Goal: Check status: Check status

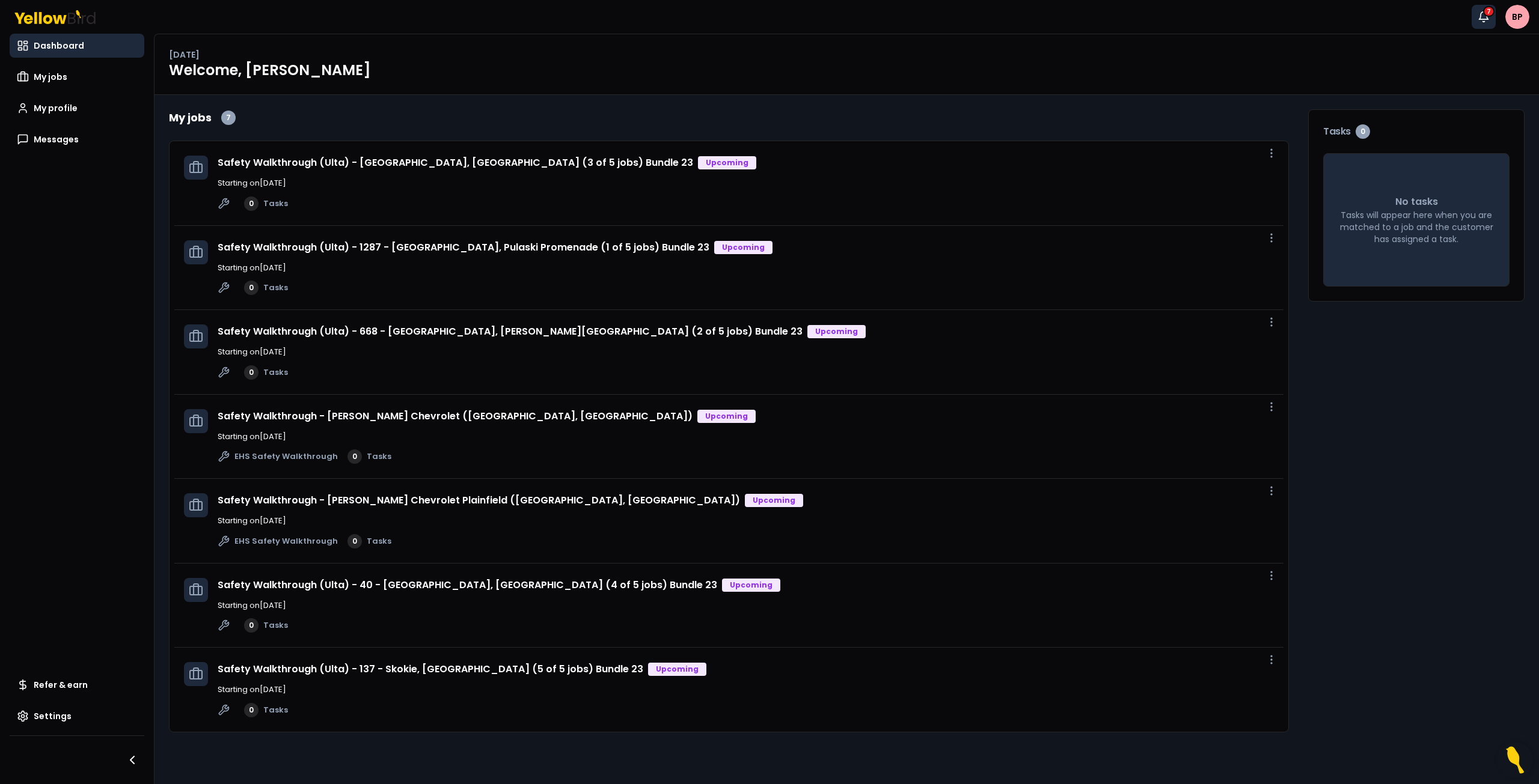
click at [1488, 18] on icon "button" at bounding box center [1483, 17] width 12 height 12
click at [53, 80] on span "My jobs" at bounding box center [51, 77] width 34 height 12
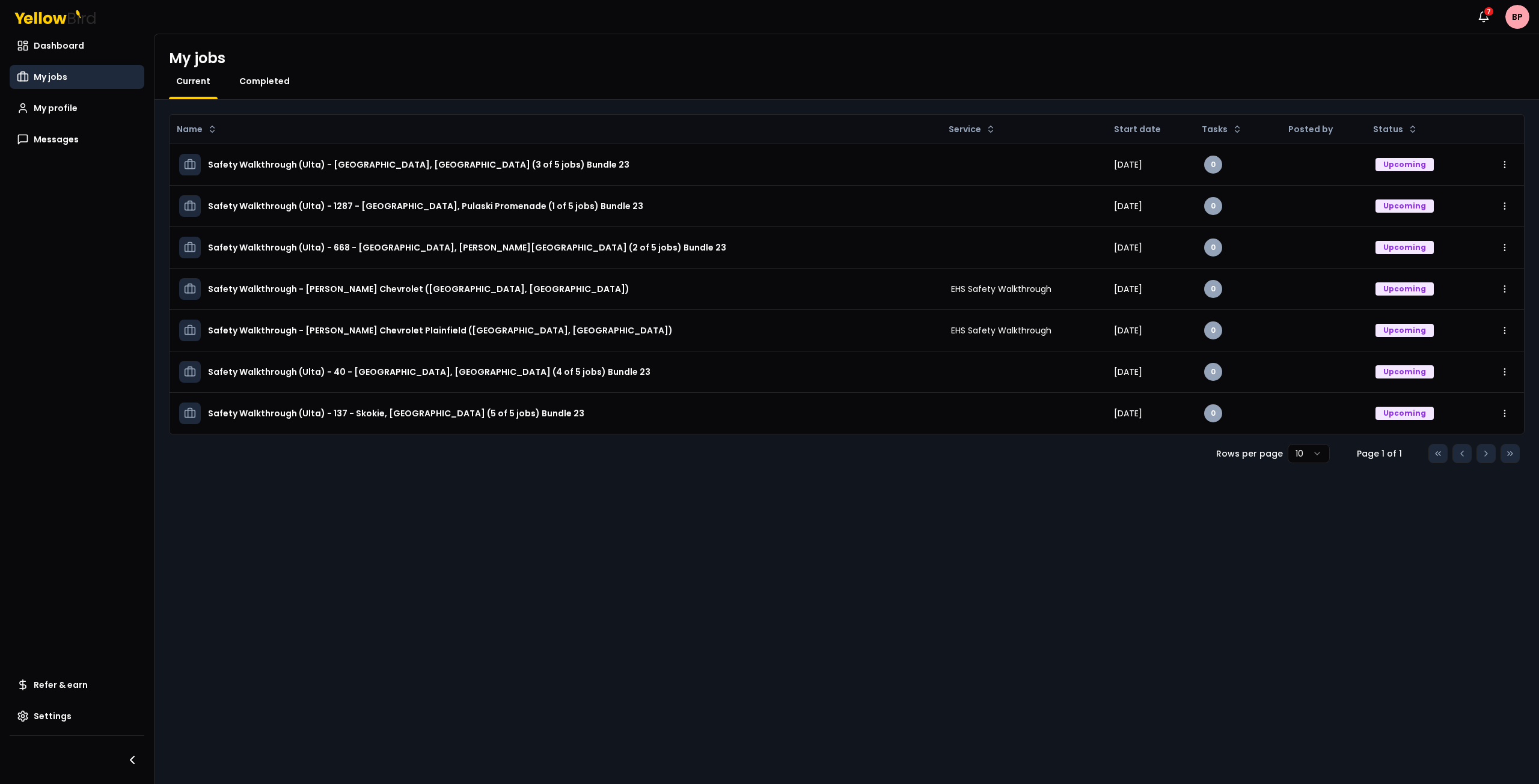
click at [250, 79] on span "Completed" at bounding box center [265, 80] width 51 height 12
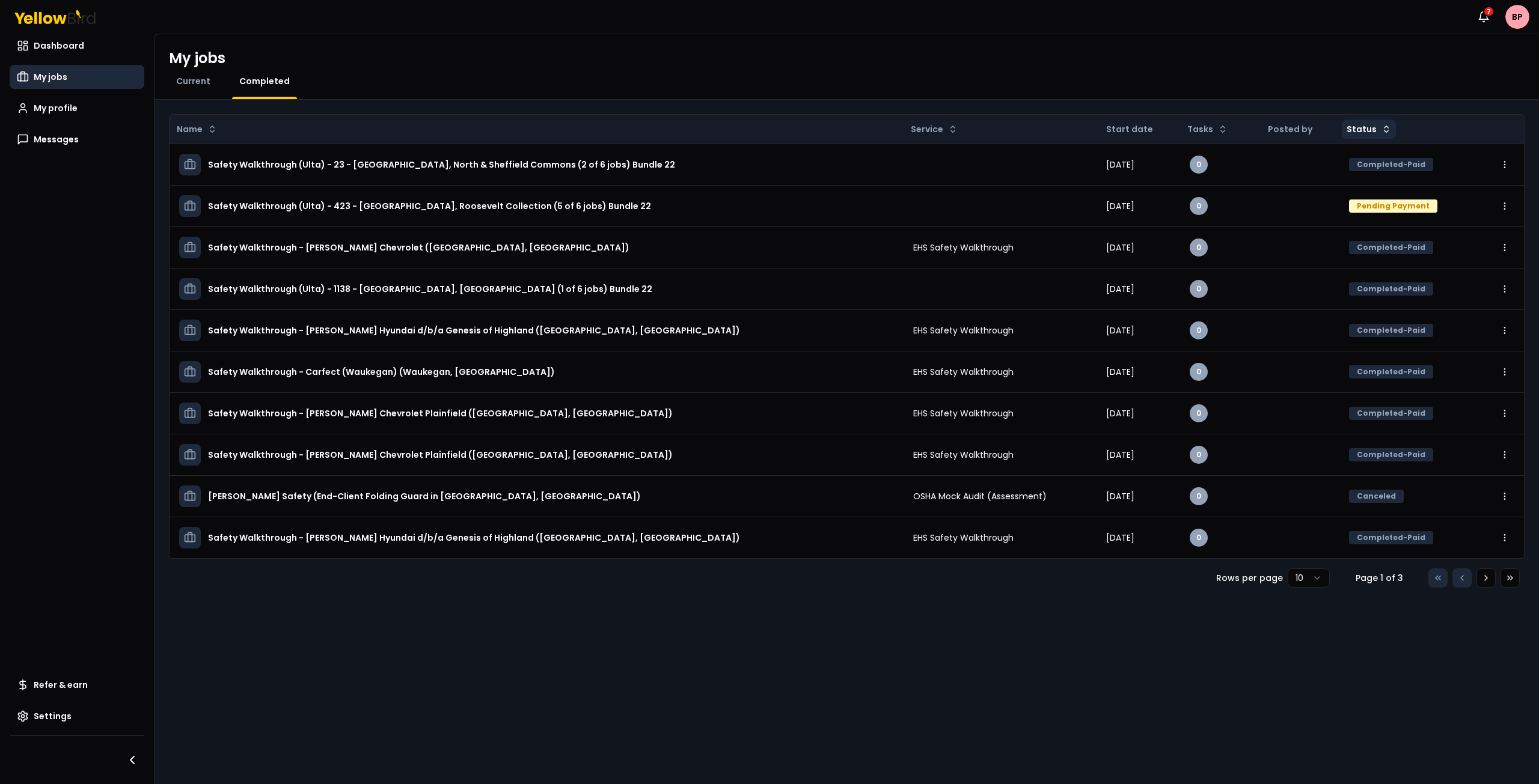
click at [1368, 128] on html "Notifications 7 BP Dashboard My jobs My profile Messages Refer & earn Settings …" at bounding box center [769, 392] width 1539 height 784
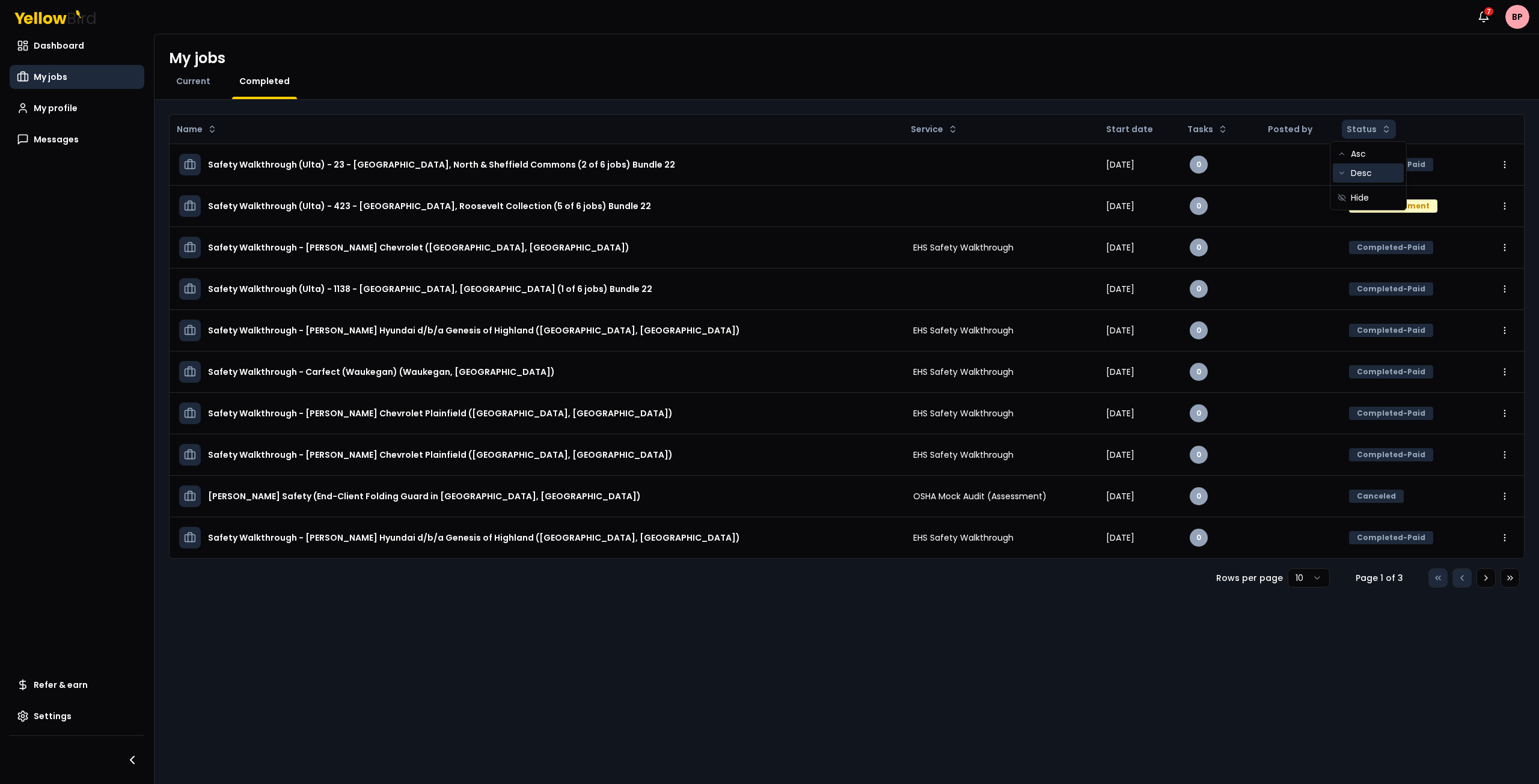
click at [1376, 173] on div "Desc" at bounding box center [1368, 173] width 71 height 20
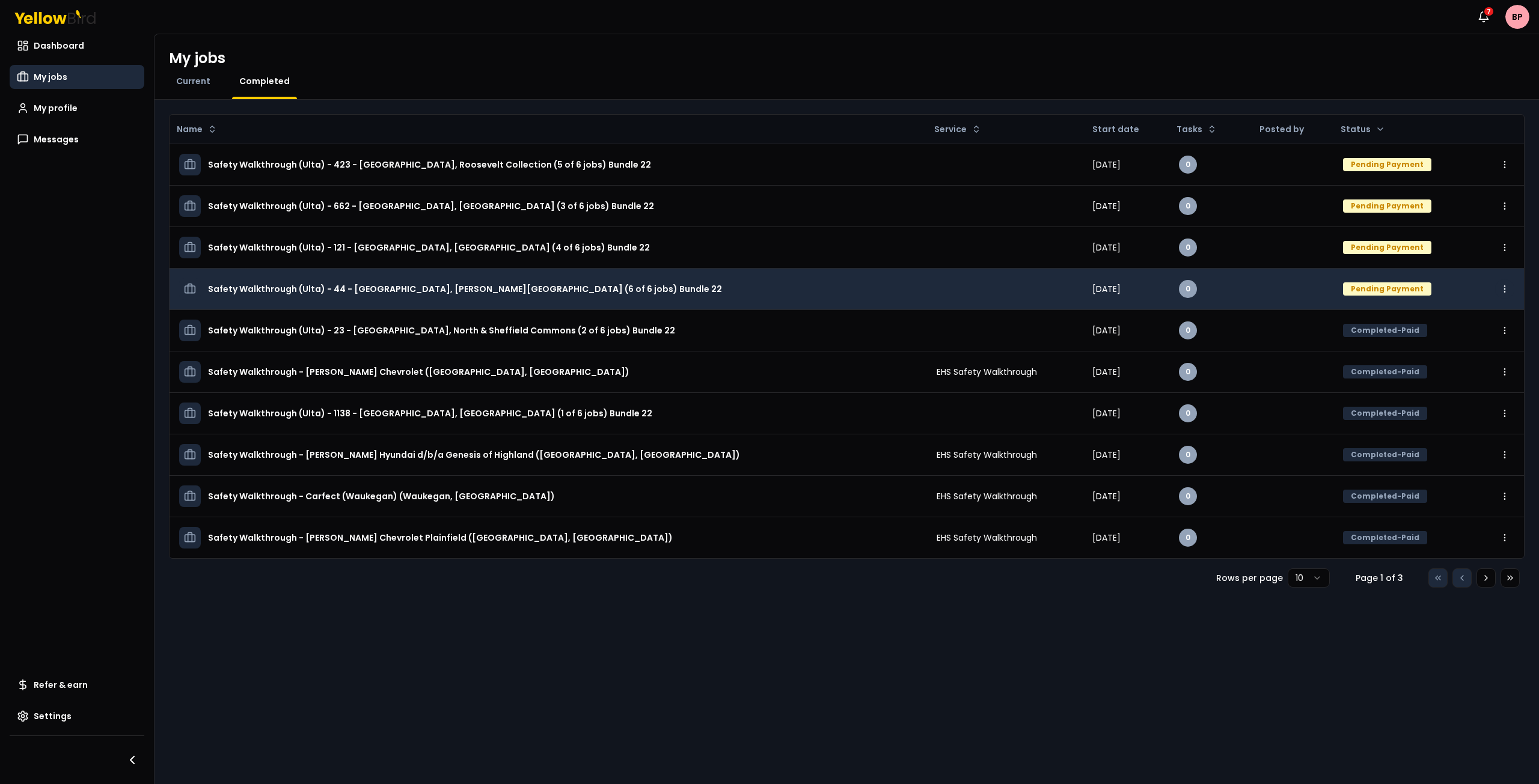
click at [1505, 286] on html "Notifications 7 BP Dashboard My jobs My profile Messages Refer & earn Settings …" at bounding box center [769, 392] width 1539 height 784
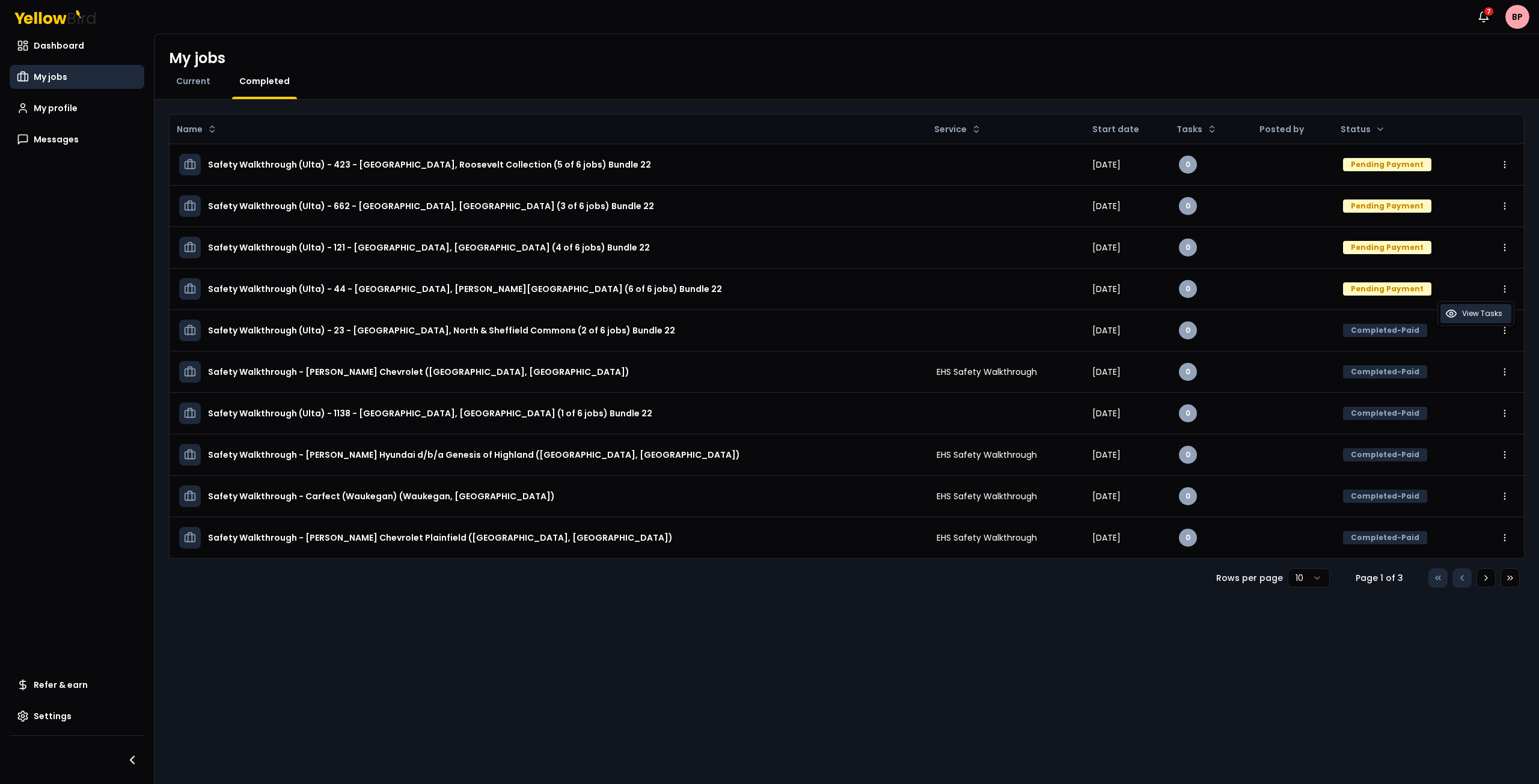
click at [1493, 311] on span "View Tasks" at bounding box center [1482, 313] width 40 height 9
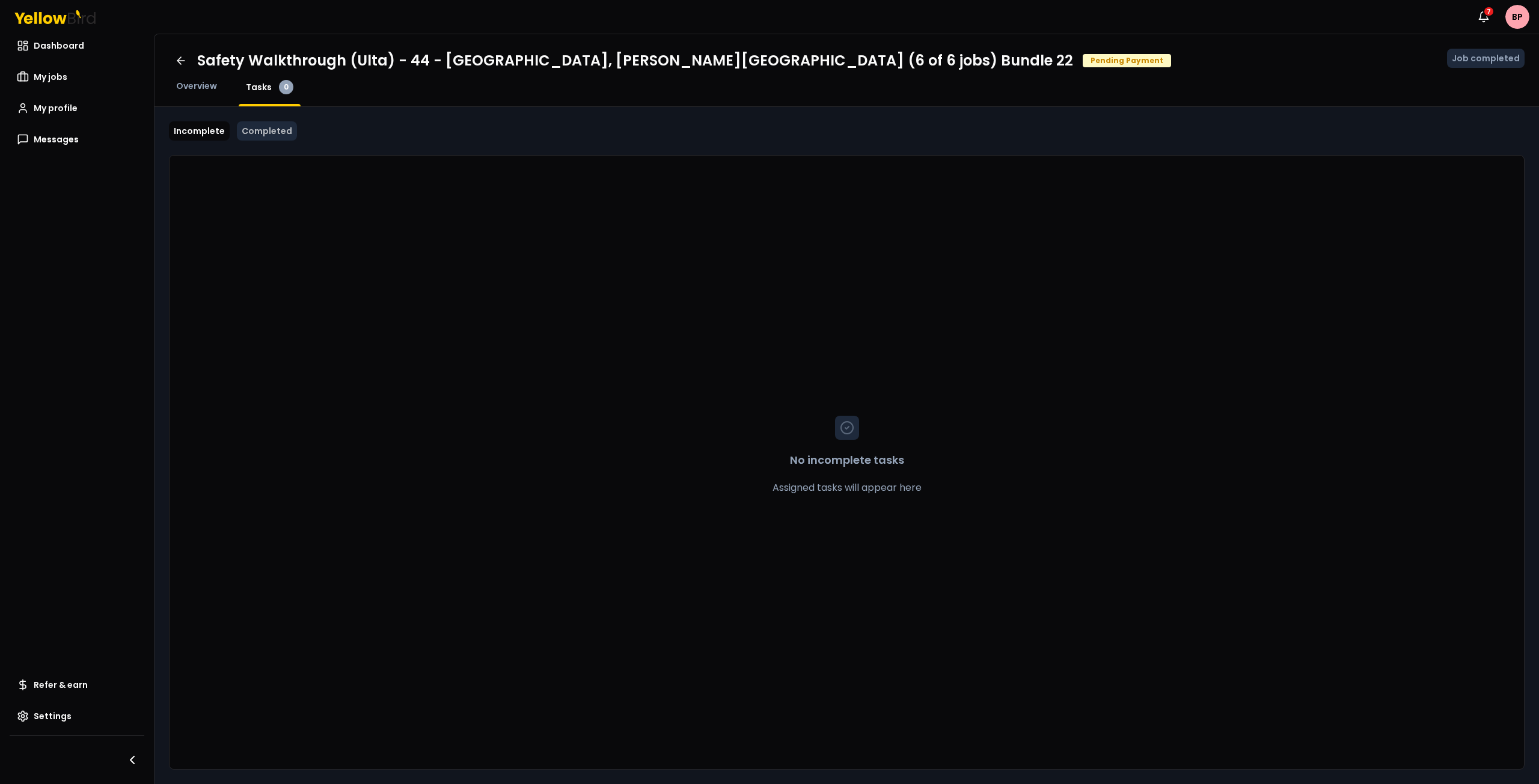
click at [260, 133] on link "Completed" at bounding box center [267, 131] width 60 height 20
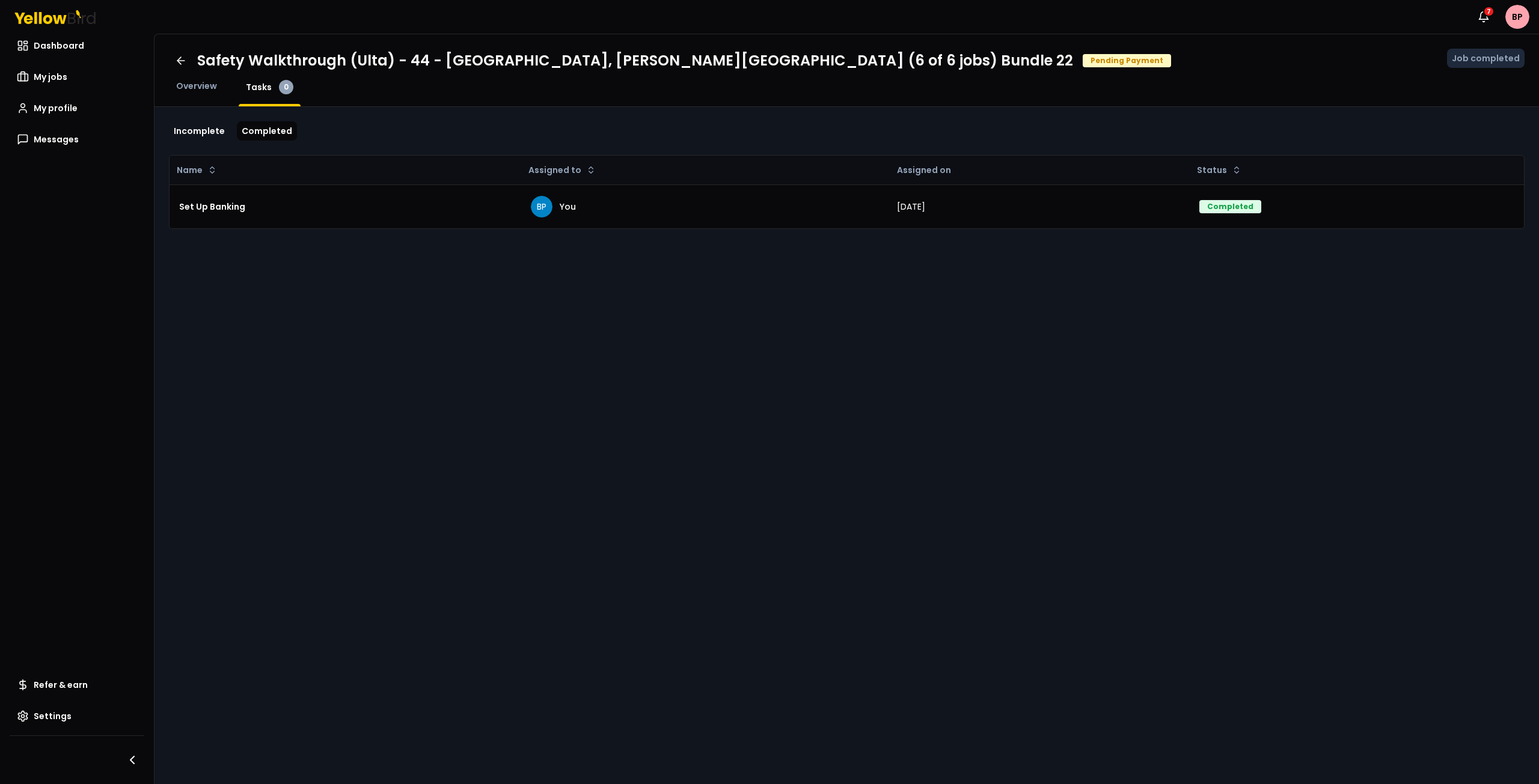
click at [215, 96] on div "Overview" at bounding box center [196, 93] width 55 height 26
click at [206, 89] on span "Overview" at bounding box center [196, 85] width 41 height 12
